Goal: Information Seeking & Learning: Stay updated

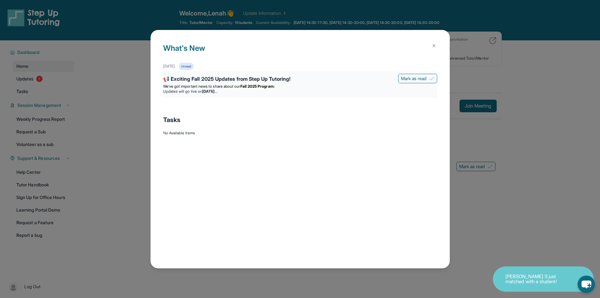
click at [263, 93] on li "Updates will go live [DATE][DATE]" at bounding box center [300, 91] width 274 height 5
click at [52, 78] on div "What's New [DATE] Unread 📢 Exciting Fall 2025 Updates from Step Up Tutoring! [P…" at bounding box center [300, 149] width 600 height 298
click at [434, 47] on img at bounding box center [434, 45] width 5 height 5
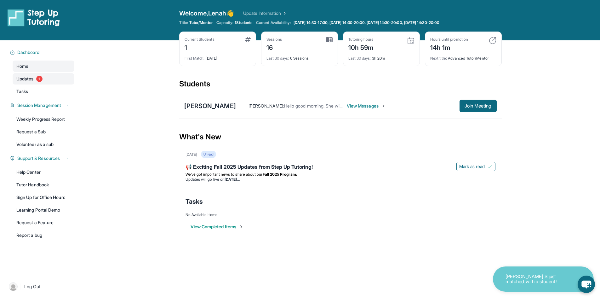
click at [49, 75] on link "Updates 1" at bounding box center [44, 78] width 62 height 11
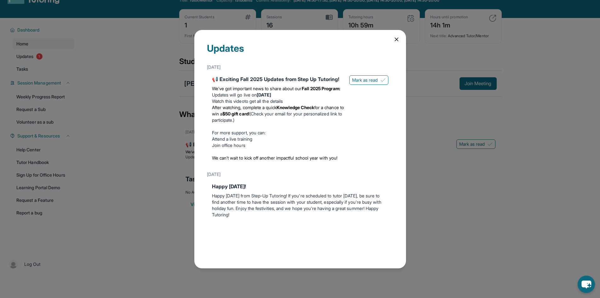
scroll to position [40, 0]
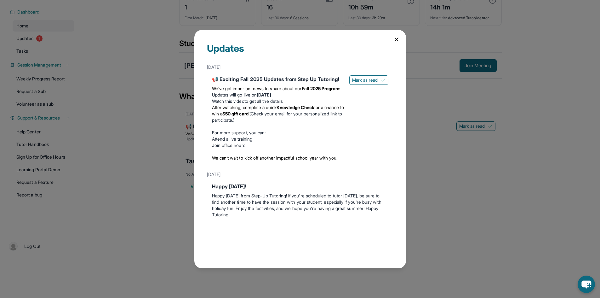
click at [396, 41] on icon at bounding box center [397, 39] width 6 height 6
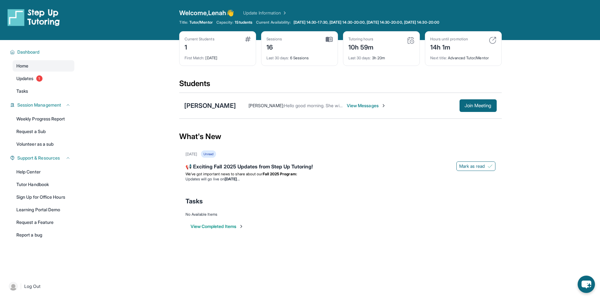
scroll to position [0, 0]
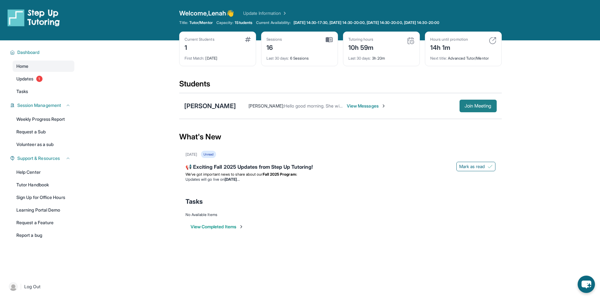
click at [465, 107] on span "Join Meeting" at bounding box center [478, 106] width 27 height 4
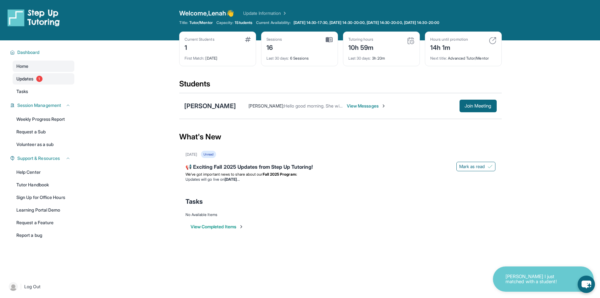
click at [54, 84] on link "Updates 1" at bounding box center [44, 78] width 62 height 11
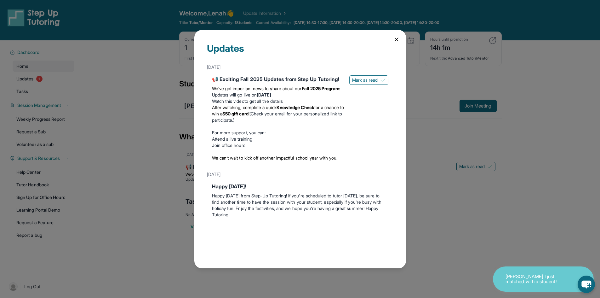
click at [397, 40] on icon at bounding box center [396, 39] width 3 height 3
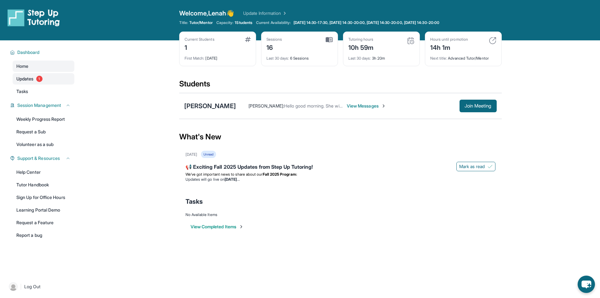
click at [43, 83] on link "Updates 1" at bounding box center [44, 78] width 62 height 11
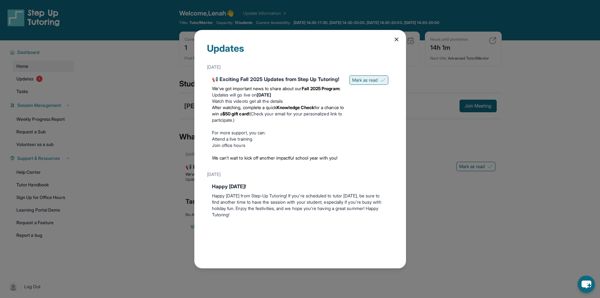
click at [385, 80] on img at bounding box center [383, 80] width 5 height 5
